Goal: Task Accomplishment & Management: Manage account settings

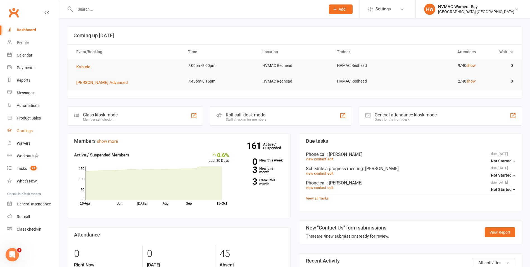
click at [30, 129] on div "Gradings" at bounding box center [25, 130] width 16 height 4
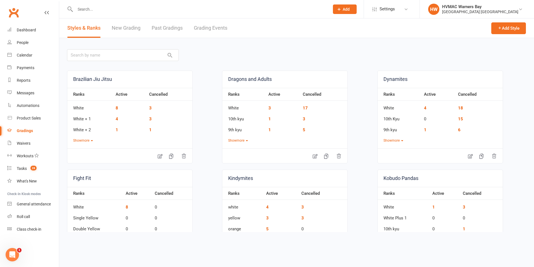
click at [202, 27] on link "Grading Events" at bounding box center [211, 27] width 34 height 19
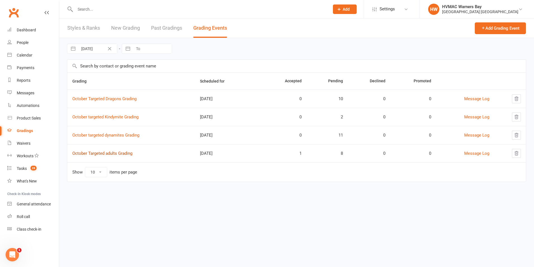
click at [127, 151] on link "October Targeted adults Grading" at bounding box center [102, 153] width 60 height 5
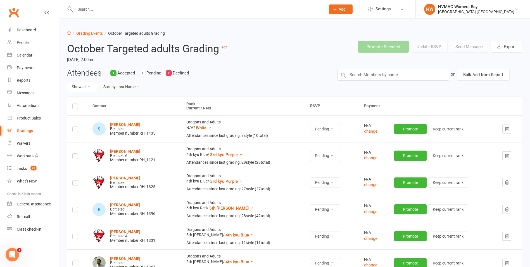
click at [117, 84] on button "Sort by: Last Name" at bounding box center [123, 87] width 48 height 10
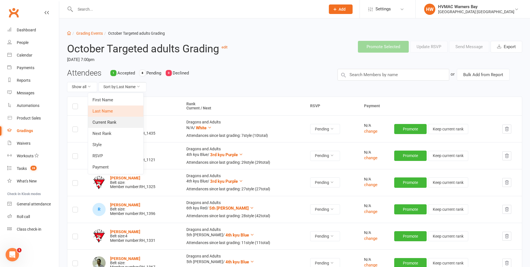
click at [125, 124] on link "Current Rank" at bounding box center [115, 122] width 55 height 11
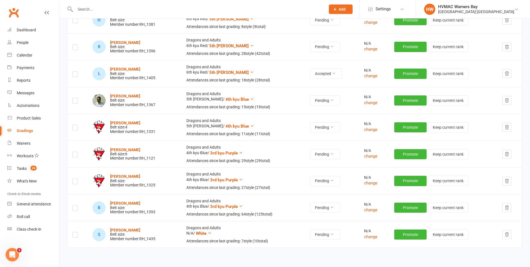
scroll to position [142, 0]
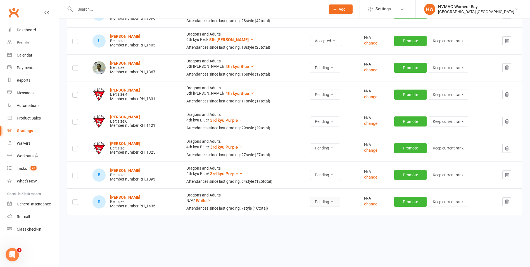
click at [318, 205] on button "Pending" at bounding box center [325, 201] width 30 height 10
click at [302, 225] on link "Declined" at bounding box center [309, 225] width 55 height 11
click at [320, 174] on button "Pending" at bounding box center [325, 175] width 30 height 10
click at [317, 189] on link "Accepted" at bounding box center [309, 187] width 55 height 11
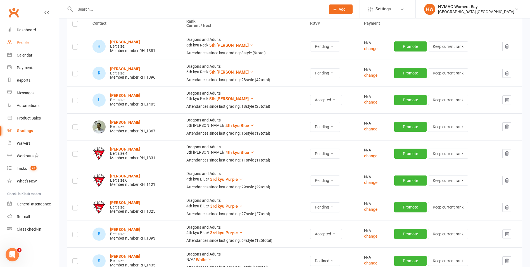
scroll to position [2, 0]
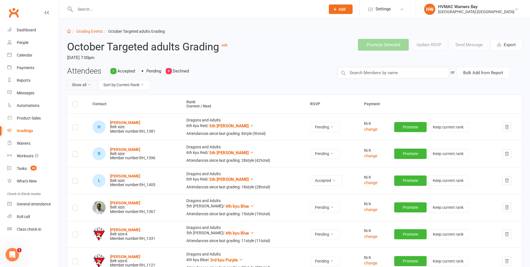
drag, startPoint x: 91, startPoint y: 81, endPoint x: 89, endPoint y: 86, distance: 4.8
click at [91, 82] on button "Show all" at bounding box center [82, 85] width 30 height 10
click at [84, 128] on link "Pending only" at bounding box center [94, 131] width 55 height 11
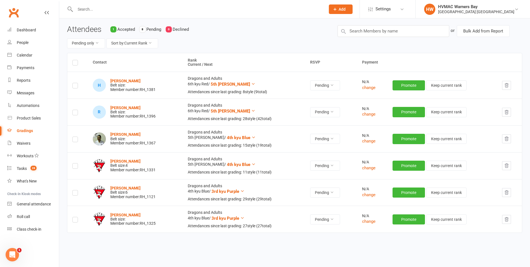
scroll to position [58, 0]
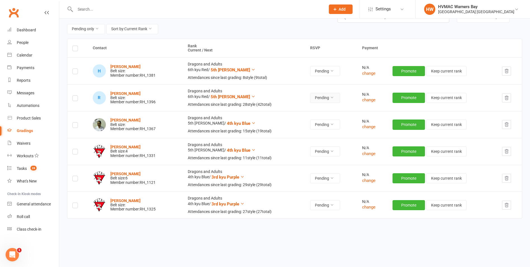
click at [315, 94] on button "Pending" at bounding box center [325, 98] width 30 height 10
click at [296, 108] on link "Accepted" at bounding box center [309, 110] width 55 height 11
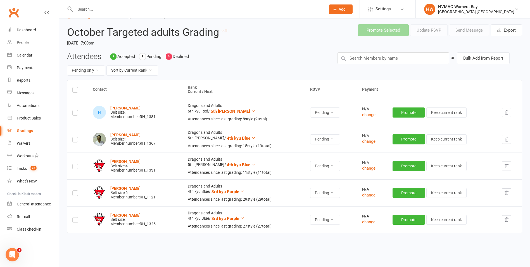
scroll to position [7, 0]
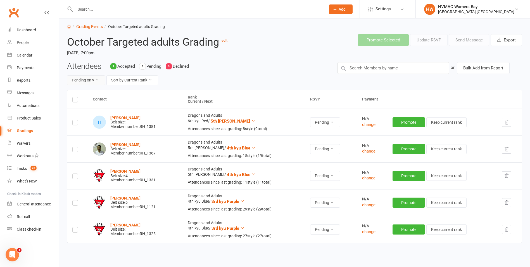
click at [92, 83] on button "Pending only" at bounding box center [86, 80] width 38 height 10
click at [78, 100] on link "Accepted only" at bounding box center [73, 104] width 55 height 11
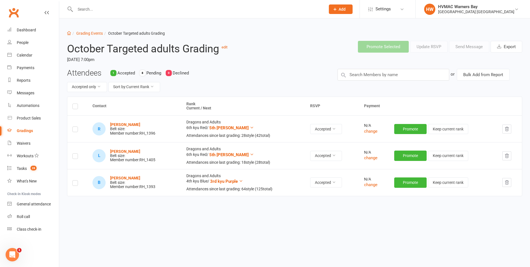
scroll to position [0, 0]
click at [88, 88] on button "Accepted only" at bounding box center [87, 87] width 40 height 10
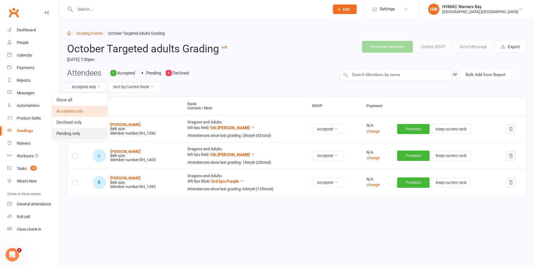
click at [74, 129] on link "Pending only" at bounding box center [79, 133] width 55 height 11
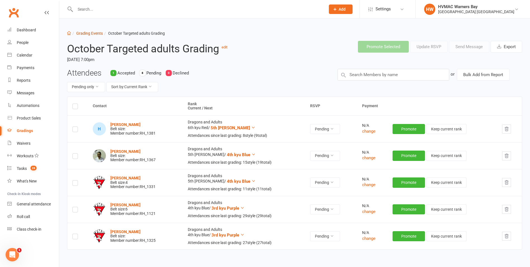
click at [86, 34] on link "Grading Events" at bounding box center [89, 33] width 27 height 4
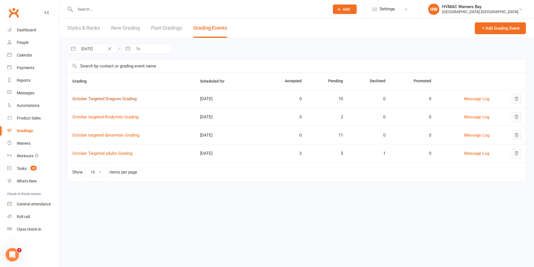
click at [106, 96] on link "October Targeted Dragons Grading" at bounding box center [104, 98] width 64 height 5
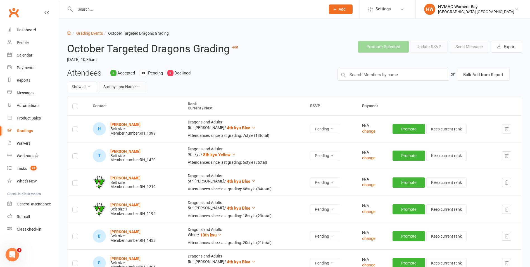
click at [114, 90] on button "Sort by: Last Name" at bounding box center [123, 87] width 48 height 10
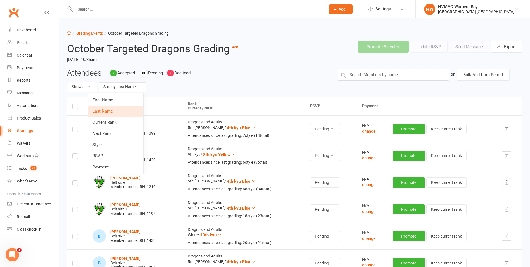
click at [110, 118] on link "Current Rank" at bounding box center [115, 122] width 55 height 11
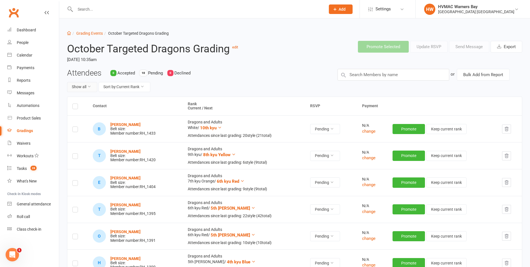
click at [86, 85] on button "Show all" at bounding box center [82, 87] width 30 height 10
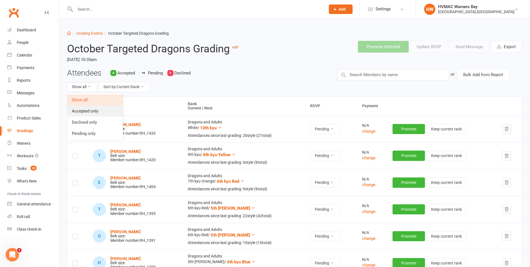
click at [88, 110] on link "Accepted only" at bounding box center [94, 110] width 55 height 11
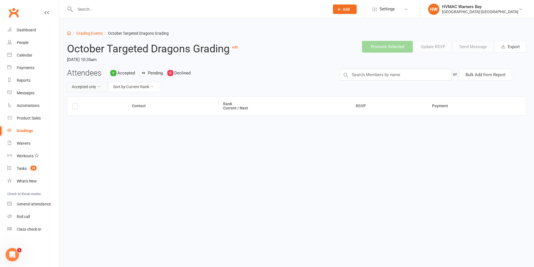
click at [97, 89] on button "Accepted only" at bounding box center [87, 87] width 40 height 10
click at [82, 128] on link "Pending only" at bounding box center [79, 133] width 55 height 11
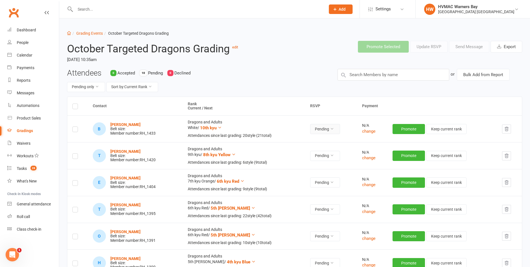
click at [324, 129] on button "Pending" at bounding box center [325, 129] width 30 height 10
click at [320, 142] on link "Accepted" at bounding box center [309, 141] width 55 height 11
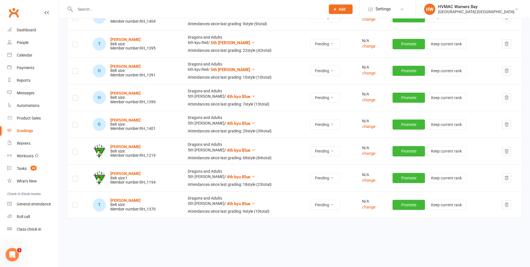
scroll to position [142, 0]
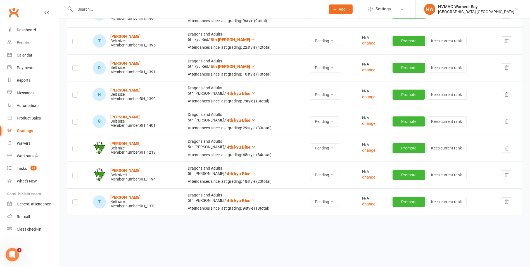
click at [508, 202] on icon "button" at bounding box center [506, 201] width 5 height 5
drag, startPoint x: 506, startPoint y: 149, endPoint x: 293, endPoint y: 23, distance: 247.8
click at [506, 149] on icon "button" at bounding box center [506, 147] width 5 height 5
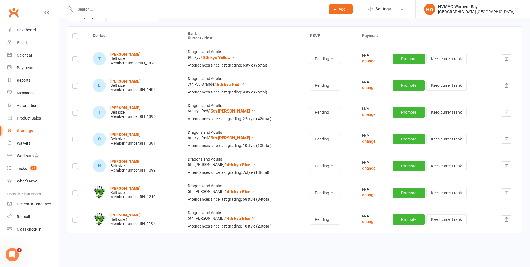
scroll to position [60, 0]
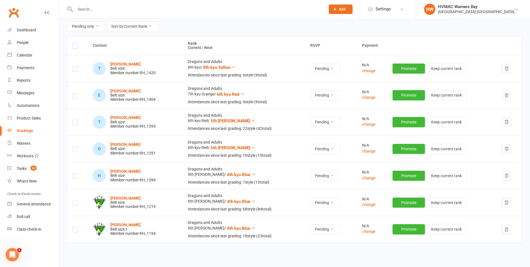
drag, startPoint x: 508, startPoint y: 176, endPoint x: 295, endPoint y: 22, distance: 262.8
click at [508, 177] on icon "button" at bounding box center [506, 175] width 5 height 5
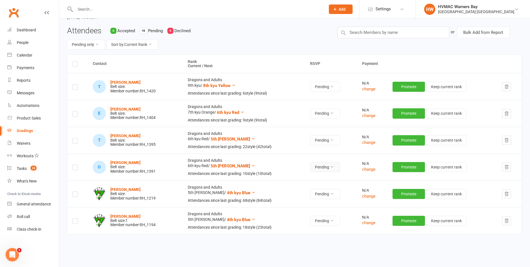
scroll to position [32, 0]
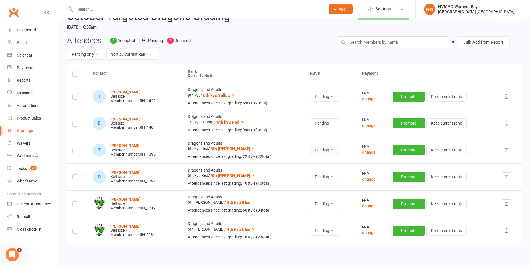
drag, startPoint x: 318, startPoint y: 141, endPoint x: 319, endPoint y: 148, distance: 7.3
click at [318, 141] on td "Pending" at bounding box center [331, 149] width 52 height 27
click at [319, 149] on button "Pending" at bounding box center [325, 150] width 30 height 10
click at [313, 163] on link "Accepted" at bounding box center [309, 162] width 55 height 11
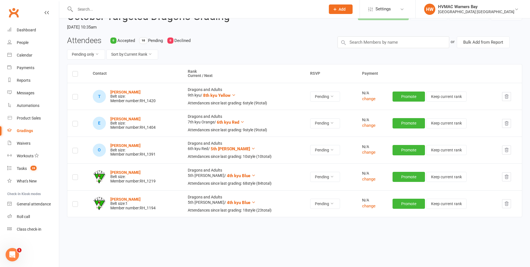
drag, startPoint x: 507, startPoint y: 125, endPoint x: 297, endPoint y: 21, distance: 233.9
click at [507, 125] on icon "button" at bounding box center [506, 123] width 5 height 5
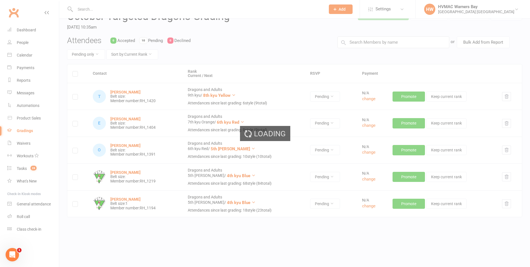
scroll to position [8, 0]
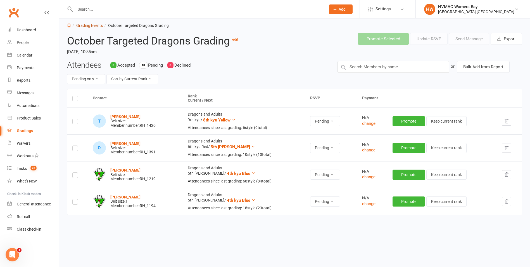
click at [91, 23] on link "Grading Events" at bounding box center [89, 25] width 27 height 4
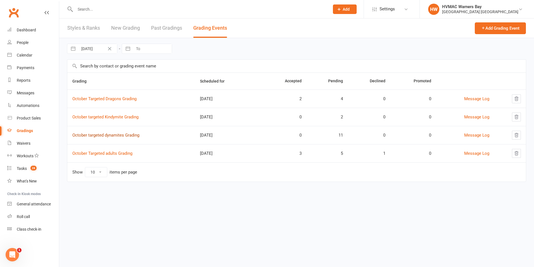
click at [122, 136] on link "October targeted dynamites Grading" at bounding box center [105, 134] width 67 height 5
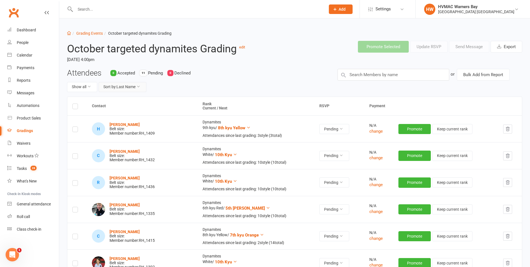
click at [112, 87] on button "Sort by: Last Name" at bounding box center [123, 87] width 48 height 10
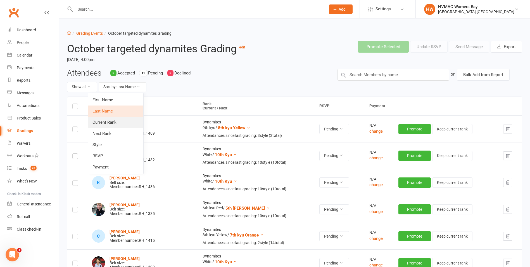
click at [113, 124] on link "Current Rank" at bounding box center [115, 122] width 55 height 11
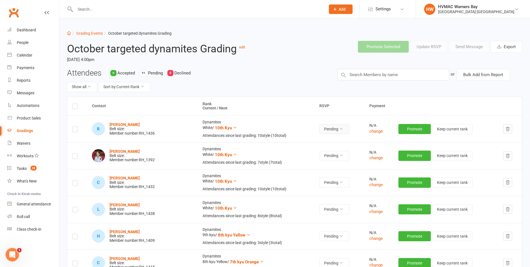
click at [320, 132] on button "Pending" at bounding box center [334, 129] width 30 height 10
click at [317, 143] on link "Accepted" at bounding box center [309, 141] width 55 height 11
drag, startPoint x: 320, startPoint y: 151, endPoint x: 316, endPoint y: 156, distance: 6.5
click at [320, 152] on button "Pending" at bounding box center [333, 156] width 30 height 10
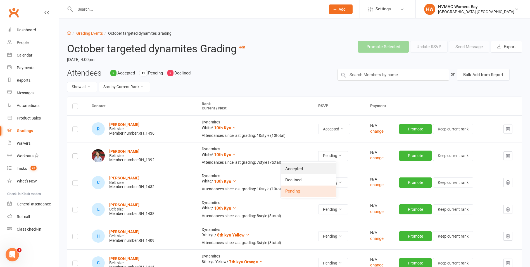
click at [307, 166] on link "Accepted" at bounding box center [308, 168] width 55 height 11
click at [123, 85] on button "Sort by: Current Rank" at bounding box center [125, 87] width 52 height 10
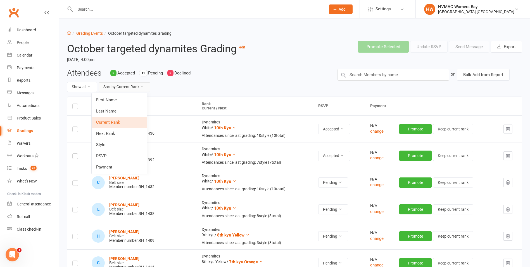
drag, startPoint x: 122, startPoint y: 89, endPoint x: 106, endPoint y: 88, distance: 15.4
click at [119, 89] on button "Sort by: Current Rank" at bounding box center [125, 87] width 52 height 10
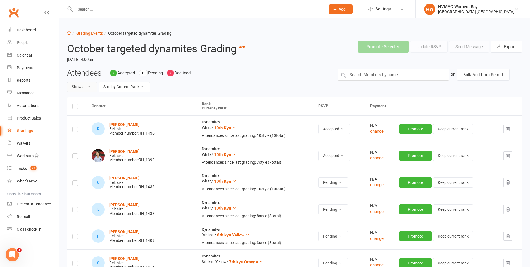
drag, startPoint x: 80, startPoint y: 80, endPoint x: 82, endPoint y: 83, distance: 3.4
click at [81, 82] on div "Attendees 0 Accepted 11 Pending 0 Declined Show all Sort by: Current Rank" at bounding box center [198, 83] width 270 height 28
click at [84, 86] on button "Show all" at bounding box center [82, 87] width 30 height 10
click at [93, 130] on link "Pending only" at bounding box center [94, 133] width 55 height 11
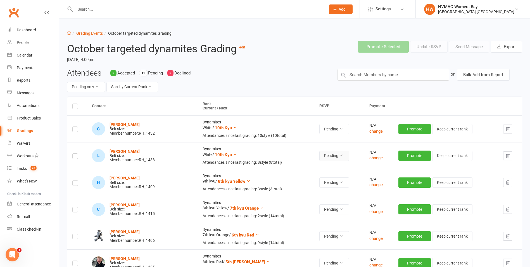
click at [326, 159] on button "Pending" at bounding box center [334, 156] width 30 height 10
click at [320, 165] on link "Accepted" at bounding box center [309, 168] width 55 height 11
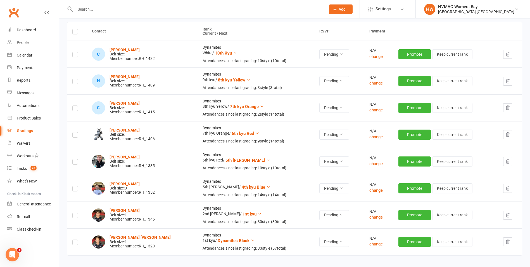
scroll to position [84, 0]
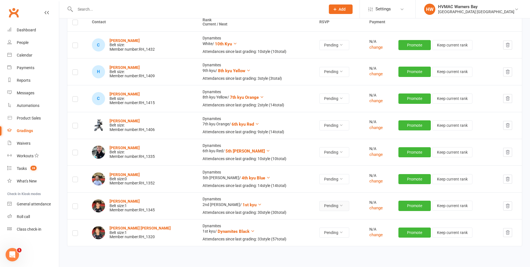
click at [325, 210] on button "Pending" at bounding box center [334, 206] width 30 height 10
click at [315, 220] on link "Accepted" at bounding box center [309, 218] width 55 height 11
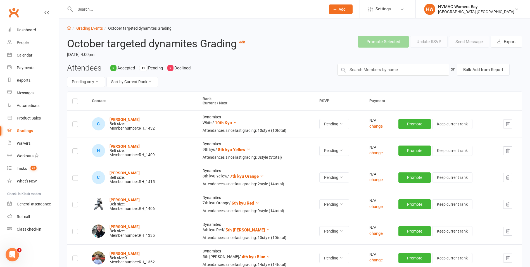
scroll to position [0, 0]
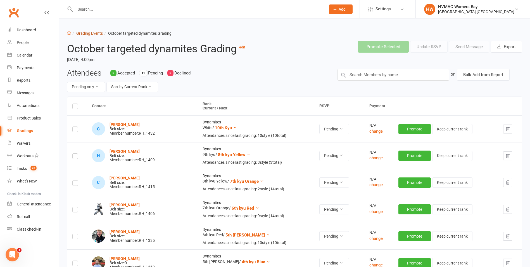
click at [88, 31] on link "Grading Events" at bounding box center [89, 33] width 27 height 4
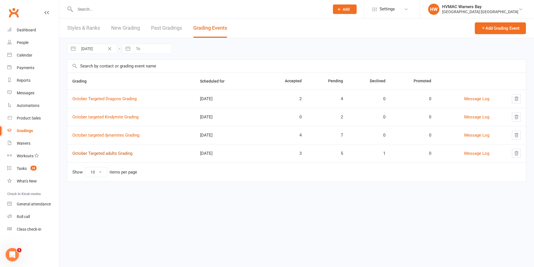
click at [127, 151] on link "October Targeted adults Grading" at bounding box center [102, 153] width 60 height 5
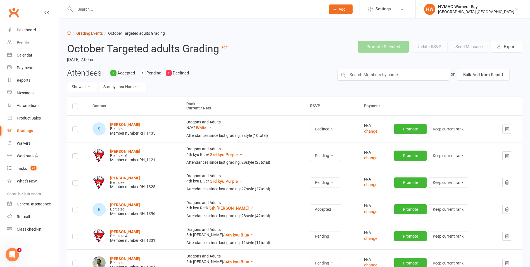
click at [99, 32] on link "Grading Events" at bounding box center [89, 33] width 27 height 4
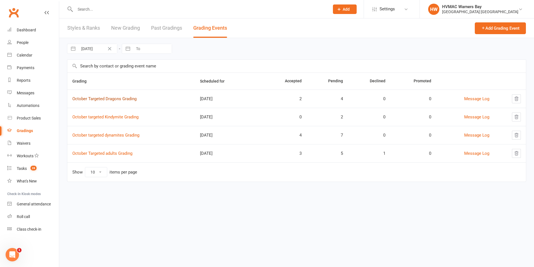
click at [131, 99] on link "October Targeted Dragons Grading" at bounding box center [104, 98] width 64 height 5
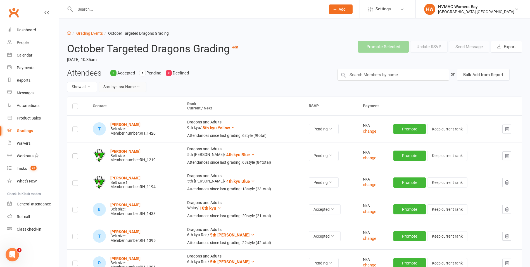
click at [120, 87] on button "Sort by: Last Name" at bounding box center [123, 87] width 48 height 10
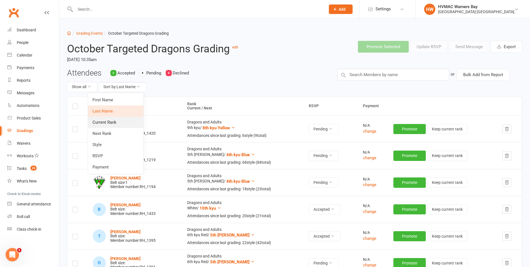
click at [117, 119] on link "Current Rank" at bounding box center [115, 122] width 55 height 11
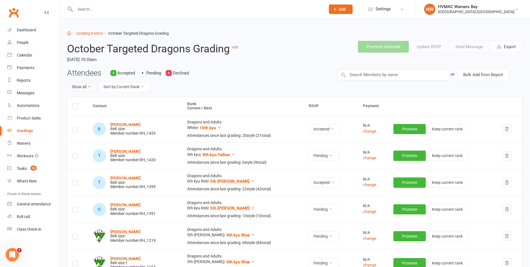
click at [82, 84] on button "Show all" at bounding box center [82, 87] width 30 height 10
click at [85, 130] on link "Pending only" at bounding box center [94, 133] width 55 height 11
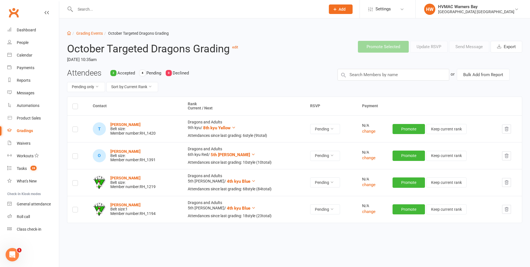
click at [78, 30] on li "Grading Events" at bounding box center [87, 33] width 32 height 6
click at [79, 32] on link "Grading Events" at bounding box center [89, 33] width 27 height 4
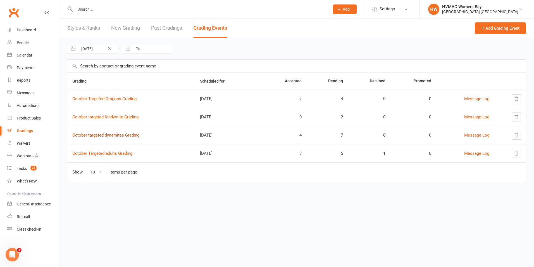
click at [109, 135] on link "October targeted dynamites Grading" at bounding box center [105, 134] width 67 height 5
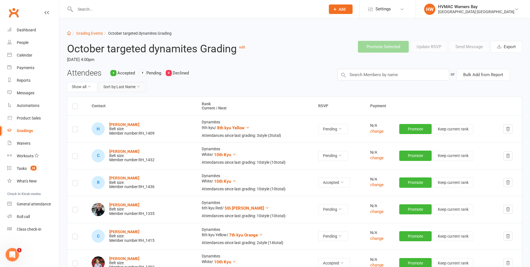
click at [115, 87] on button "Sort by: Last Name" at bounding box center [123, 87] width 48 height 10
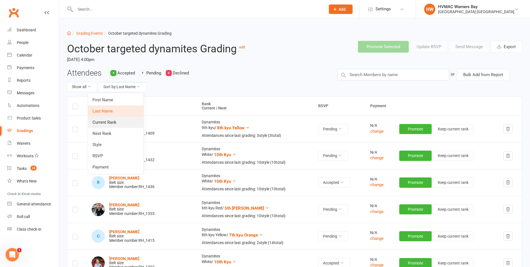
click at [110, 119] on link "Current Rank" at bounding box center [115, 122] width 55 height 11
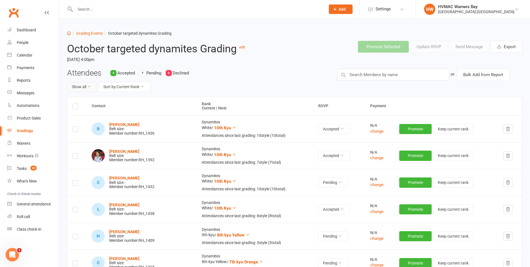
click at [86, 86] on button "Show all" at bounding box center [82, 87] width 30 height 10
click at [84, 131] on link "Pending only" at bounding box center [94, 133] width 55 height 11
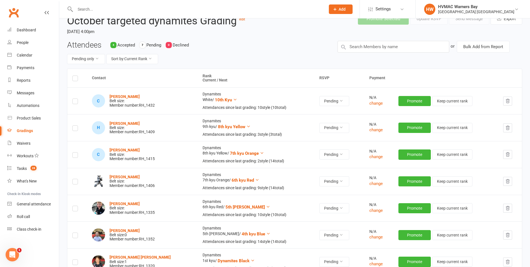
scroll to position [56, 0]
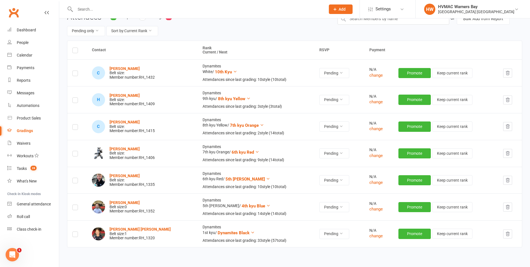
click at [504, 124] on button "button" at bounding box center [507, 126] width 9 height 9
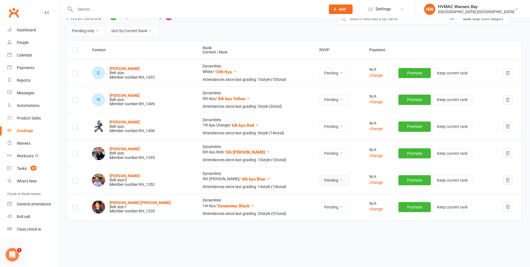
click at [329, 181] on button "Pending" at bounding box center [334, 180] width 30 height 10
click at [316, 191] on link "Accepted" at bounding box center [309, 192] width 55 height 11
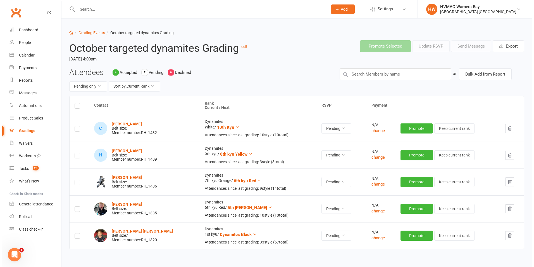
scroll to position [0, 0]
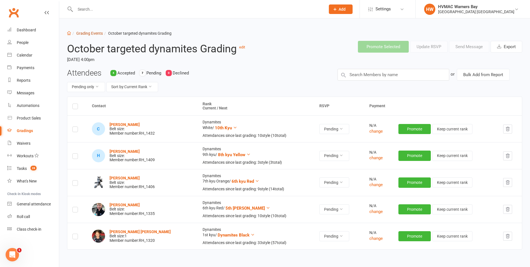
click at [87, 32] on link "Grading Events" at bounding box center [89, 33] width 27 height 4
